Goal: Information Seeking & Learning: Learn about a topic

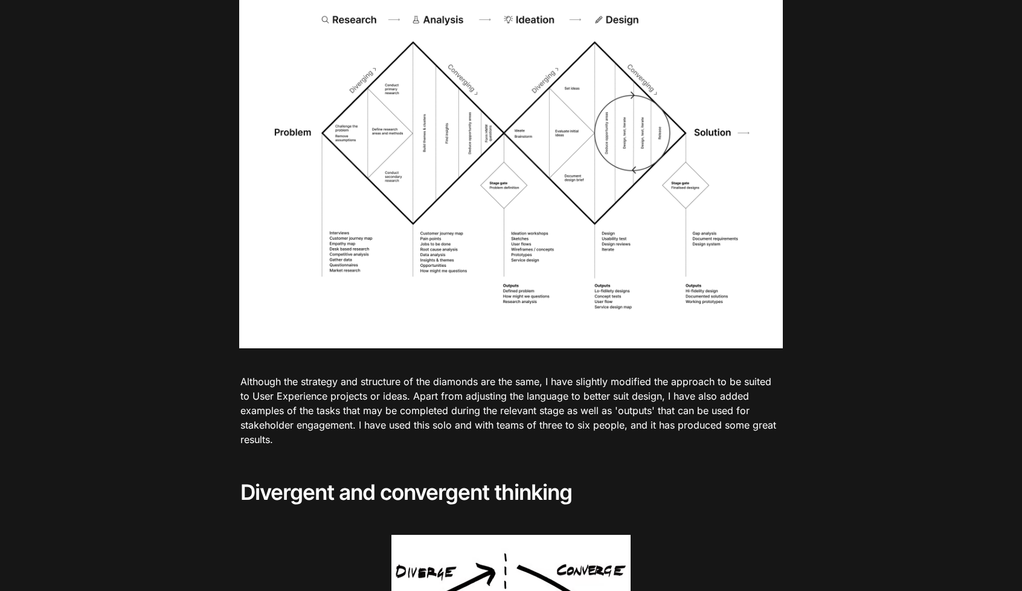
scroll to position [1208, 0]
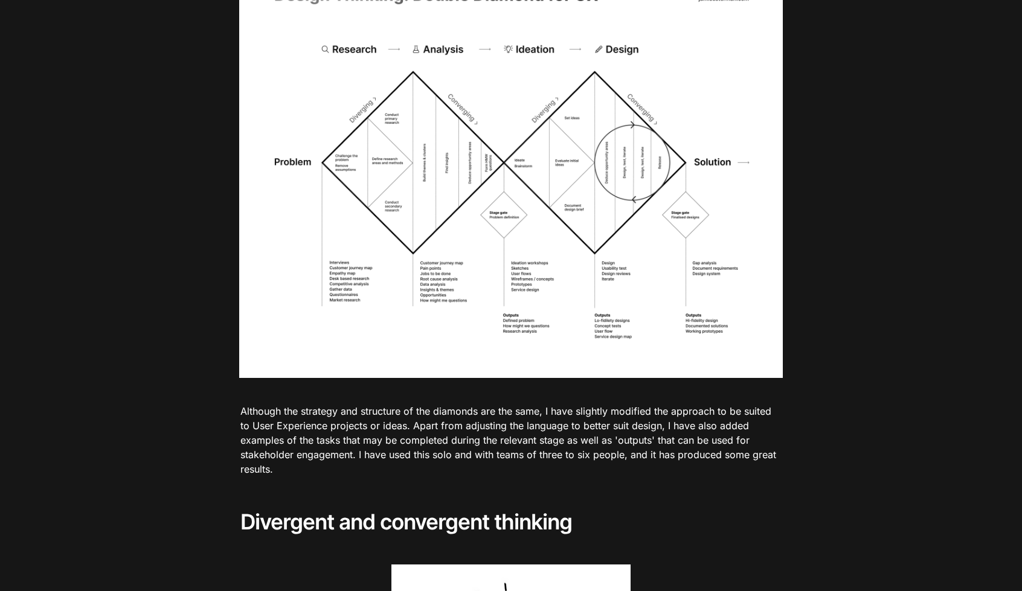
click at [531, 329] on img at bounding box center [511, 169] width 544 height 419
click at [590, 326] on img at bounding box center [511, 169] width 544 height 419
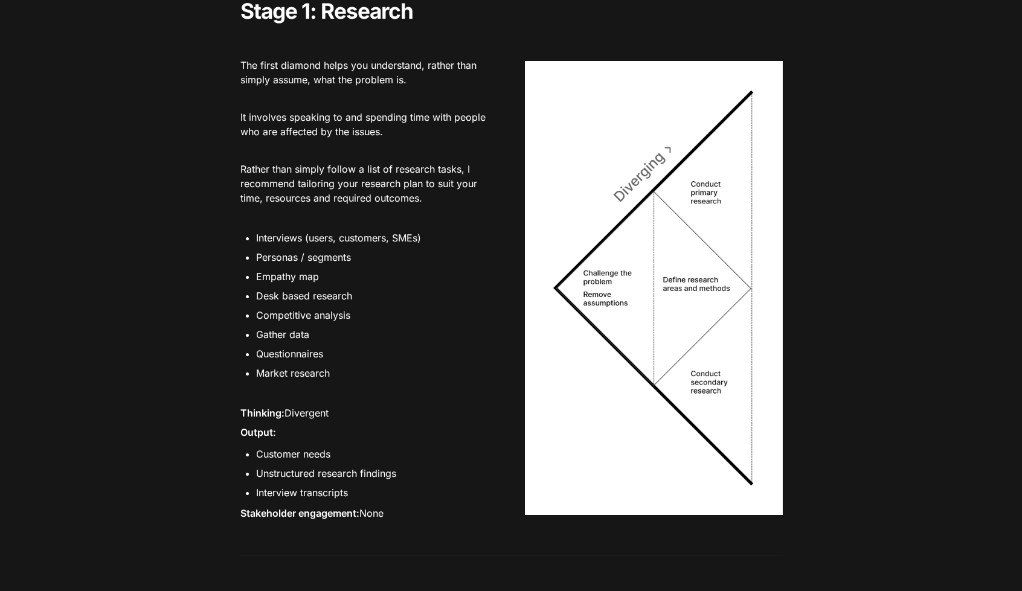
scroll to position [2274, 0]
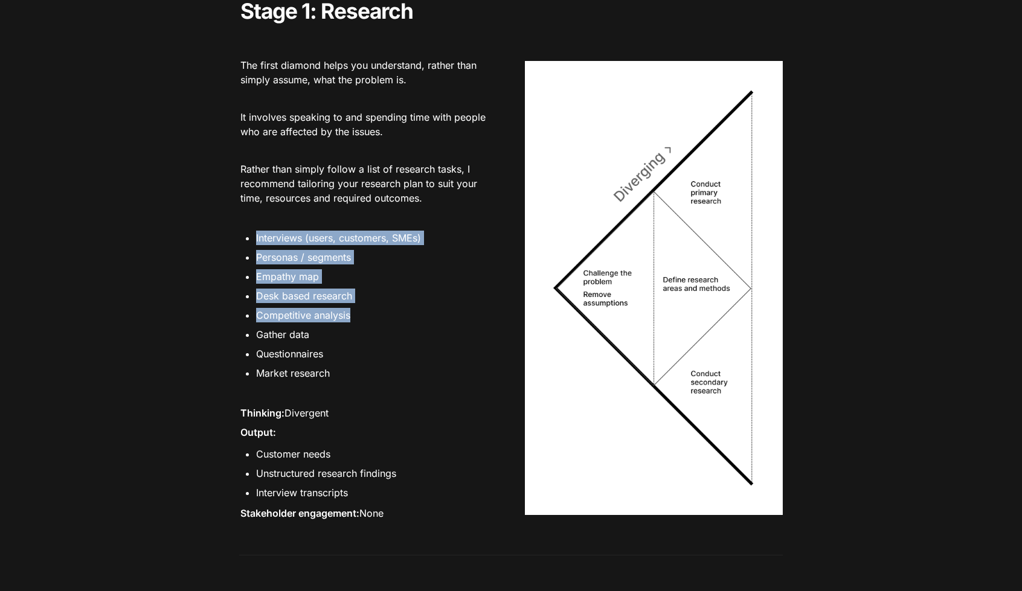
drag, startPoint x: 301, startPoint y: 288, endPoint x: 367, endPoint y: 321, distance: 74.0
click at [364, 333] on ul "Interviews (users, customers, SMEs) Personas / segments Empathy map Desk based …" at bounding box center [368, 306] width 258 height 156
click at [359, 324] on li "Competitive analysis" at bounding box center [376, 315] width 241 height 18
drag, startPoint x: 343, startPoint y: 384, endPoint x: 213, endPoint y: 256, distance: 181.9
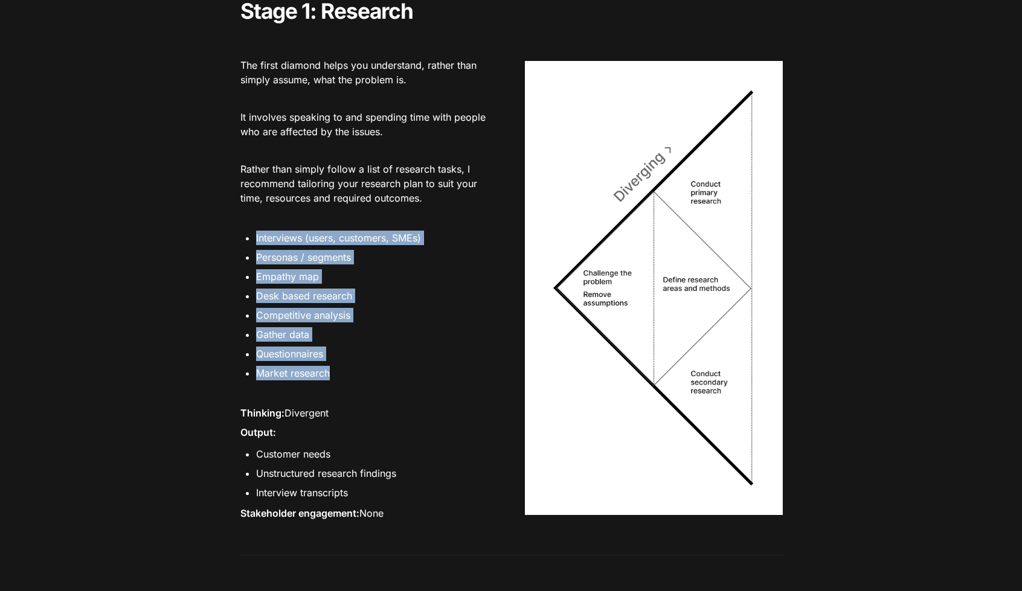
copy ul "Interviews (users, customers, SMEs) Personas / segments Empathy map Desk based …"
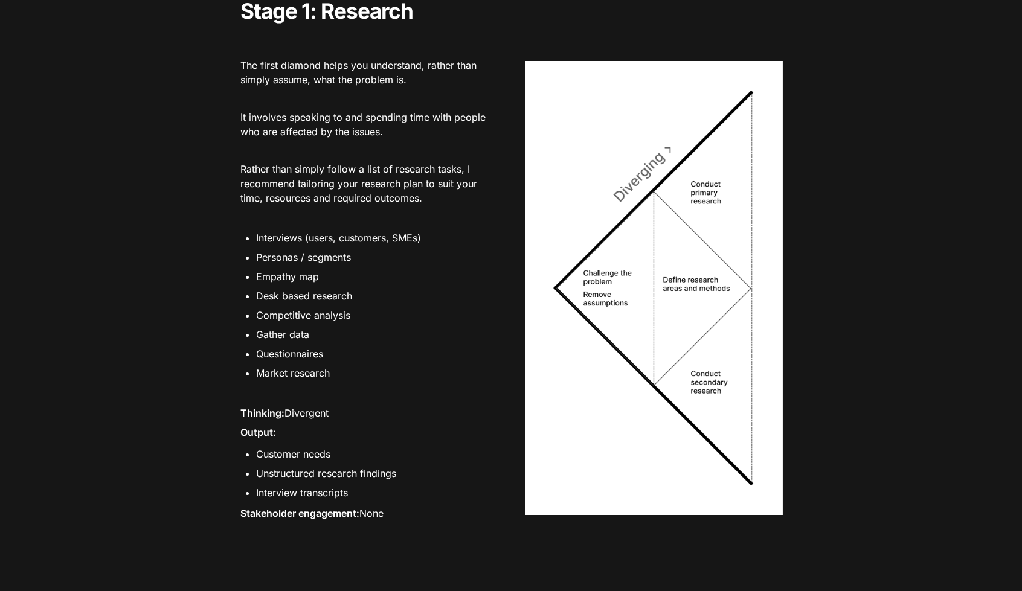
click at [378, 397] on div at bounding box center [368, 394] width 258 height 19
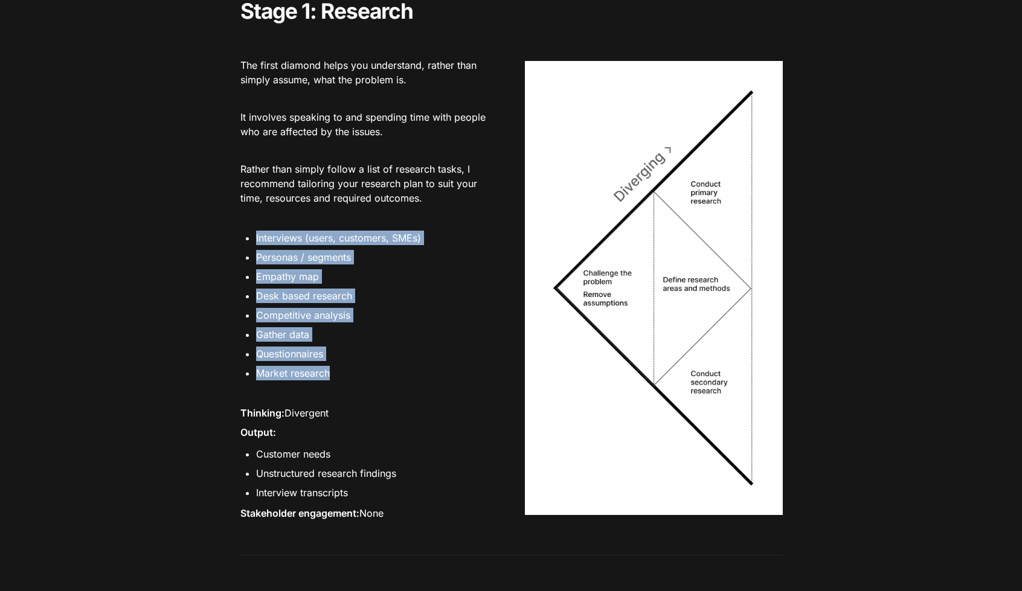
drag, startPoint x: 354, startPoint y: 398, endPoint x: 242, endPoint y: 245, distance: 190.1
click at [242, 245] on div "The first diamond helps you understand, rather than simply assume, what the pro…" at bounding box center [368, 280] width 258 height 501
copy ul "Interviews (users, customers, SMEs) Personas / segments Empathy map Desk based …"
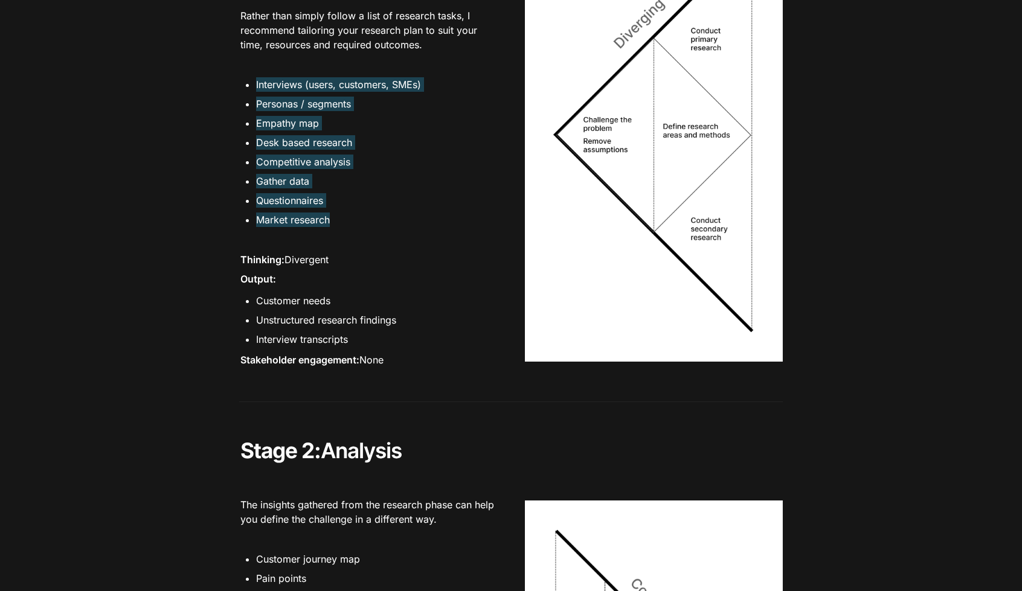
scroll to position [2395, 0]
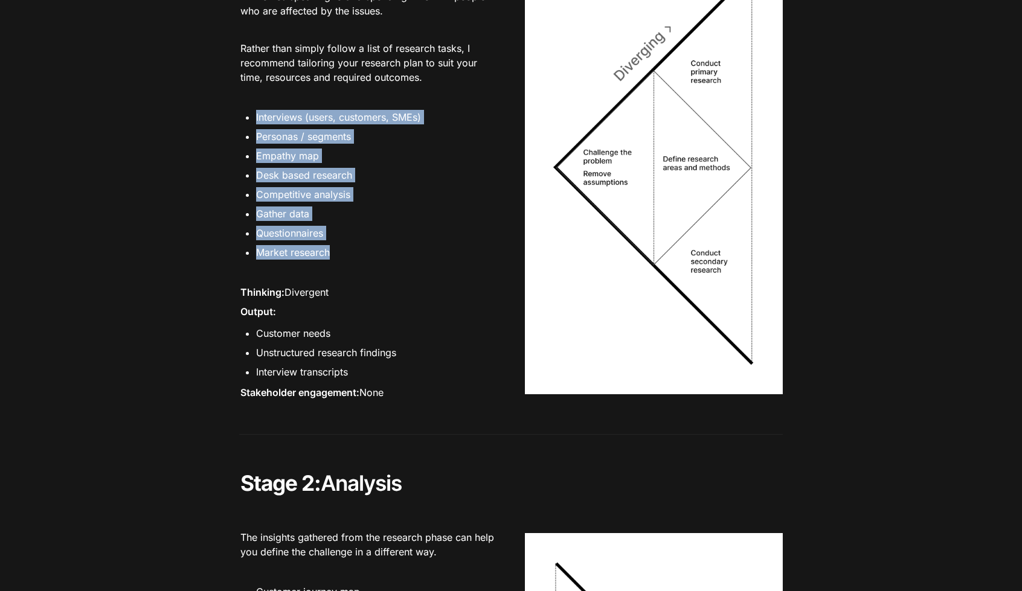
click at [336, 183] on li "Desk based research" at bounding box center [376, 175] width 241 height 18
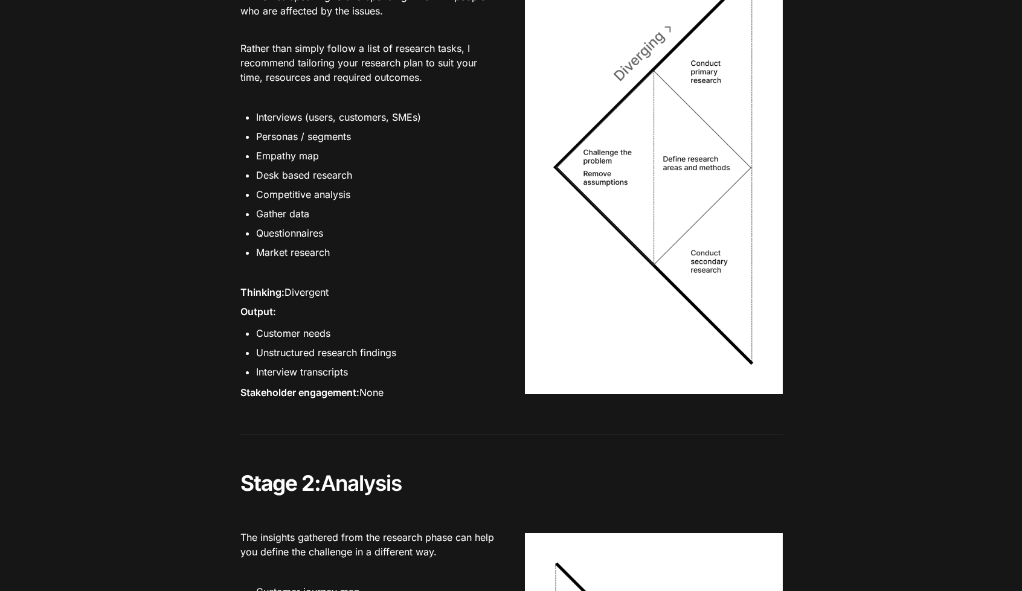
click at [311, 237] on li "Questionnaires" at bounding box center [376, 233] width 241 height 18
click at [311, 238] on li "Questionnaires" at bounding box center [376, 233] width 241 height 18
click at [446, 282] on div at bounding box center [368, 273] width 258 height 19
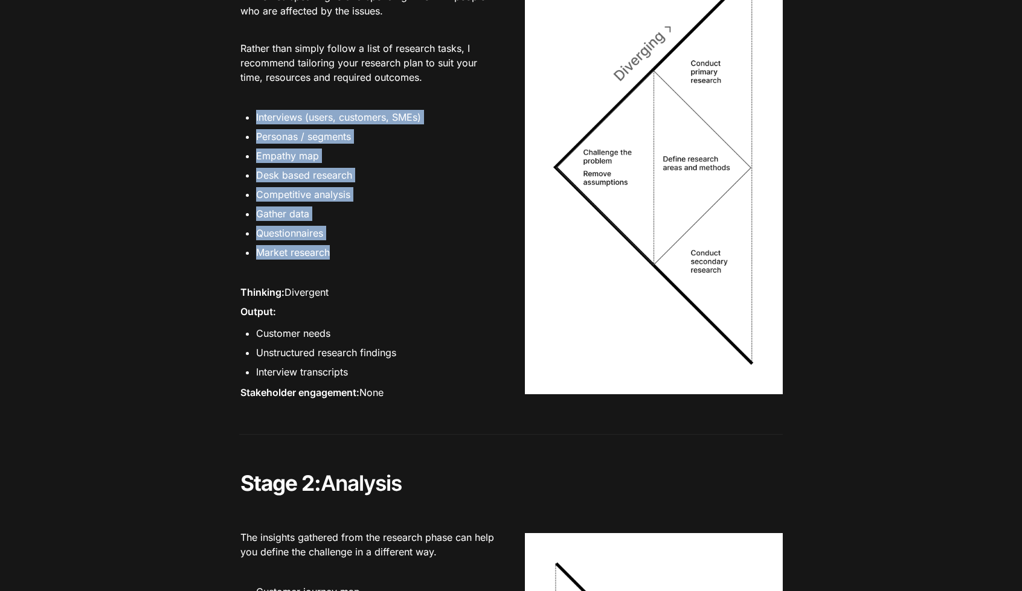
drag, startPoint x: 318, startPoint y: 248, endPoint x: 243, endPoint y: 133, distance: 137.0
click at [243, 133] on ul "Interviews (users, customers, SMEs) Personas / segments Empathy map Desk based …" at bounding box center [368, 185] width 258 height 156
drag, startPoint x: 265, startPoint y: 175, endPoint x: 222, endPoint y: 197, distance: 48.1
click at [319, 204] on li "Competitive analysis" at bounding box center [376, 194] width 241 height 18
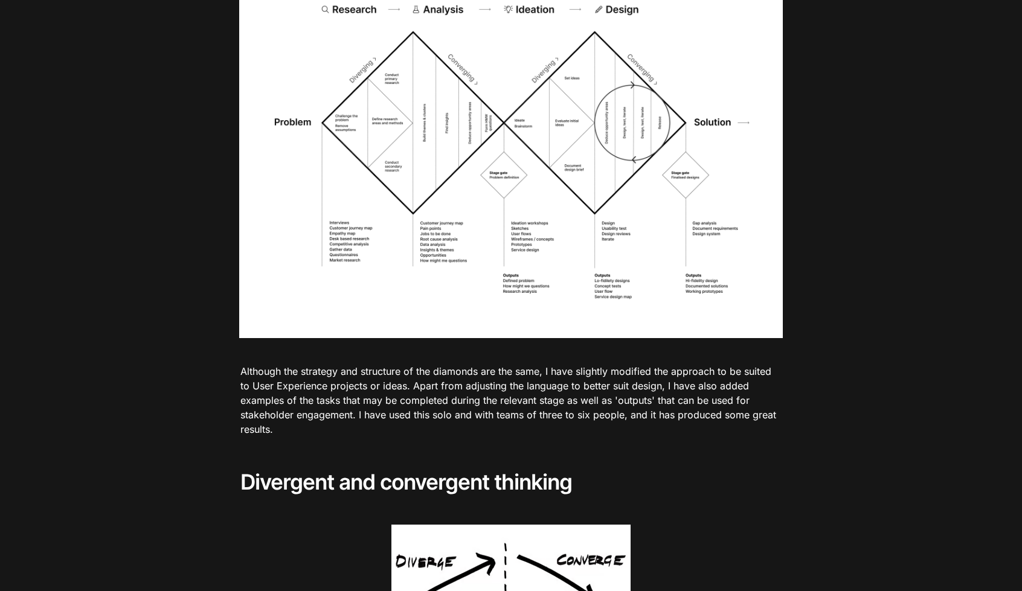
scroll to position [1248, 0]
click at [405, 257] on img at bounding box center [511, 129] width 544 height 419
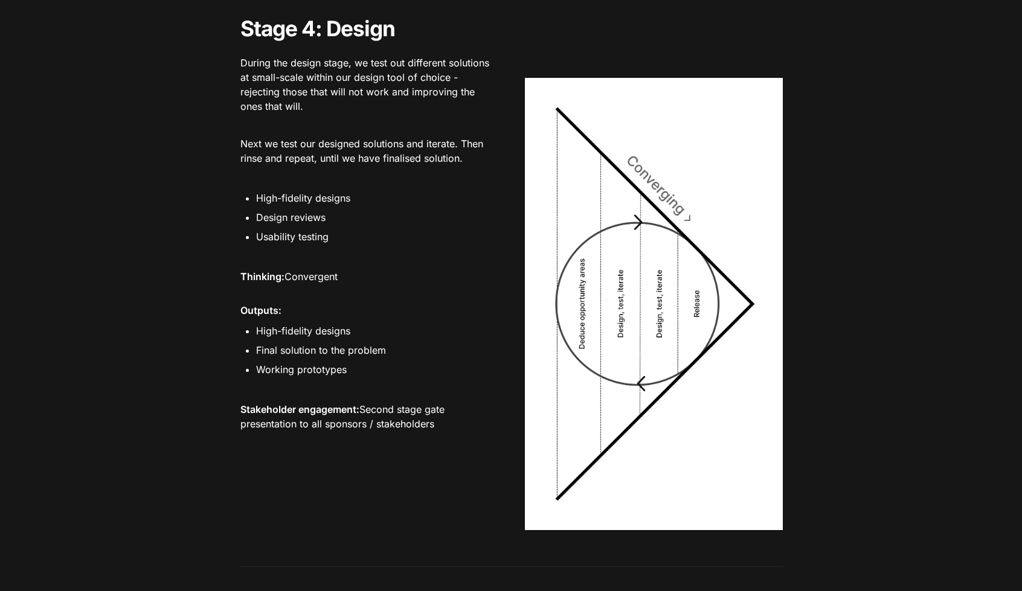
scroll to position [4126, 0]
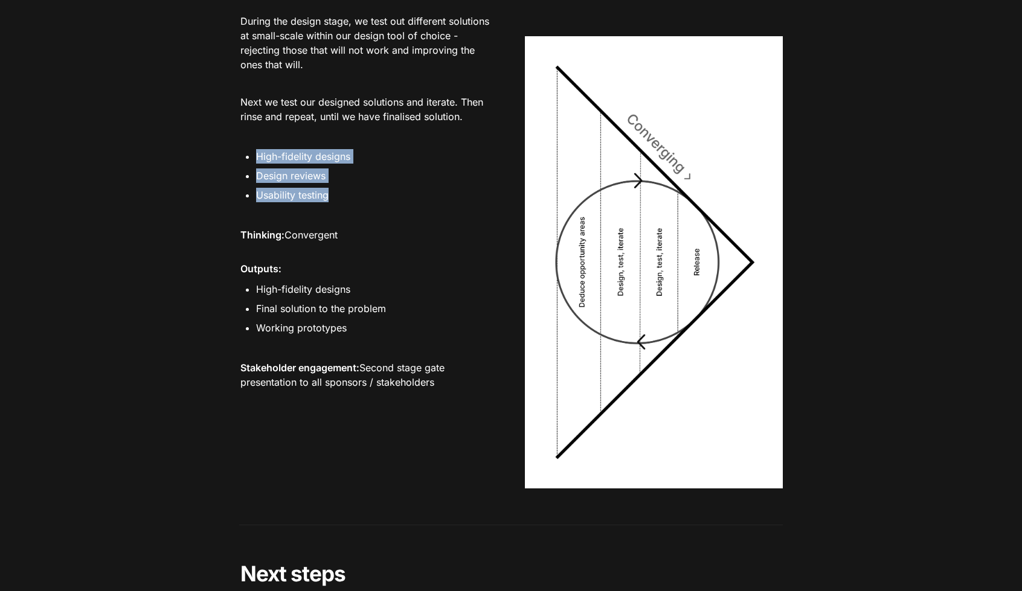
drag, startPoint x: 327, startPoint y: 213, endPoint x: 248, endPoint y: 170, distance: 90.2
click at [248, 170] on ul "High-fidelity designs Design reviews Usability testing" at bounding box center [368, 175] width 258 height 59
copy ul "High-fidelity designs Design reviews Usability testing"
click at [400, 243] on p "Thinking: Convergent" at bounding box center [368, 235] width 258 height 19
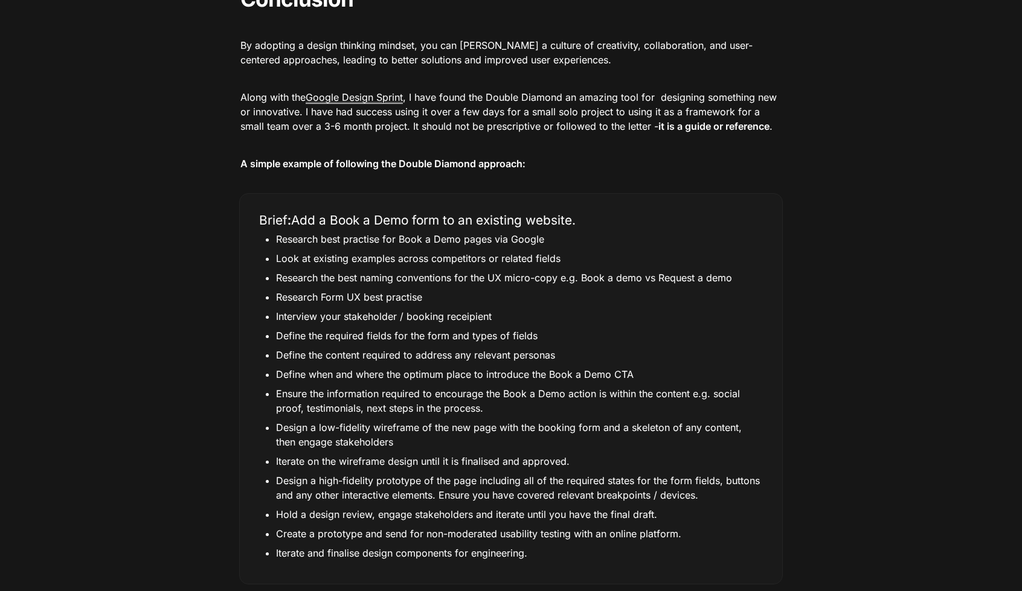
scroll to position [4911, 0]
